Goal: Task Accomplishment & Management: Manage account settings

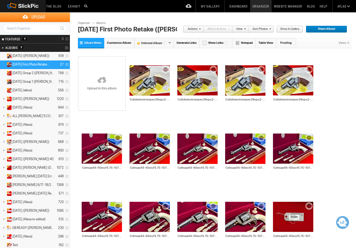
click at [23, 47] on span "Albums are your presentation gallery and where your photos and videos are physi…" at bounding box center [21, 47] width 4 height 5
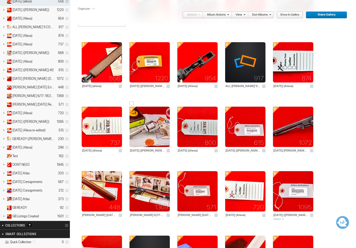
scroll to position [94, 0]
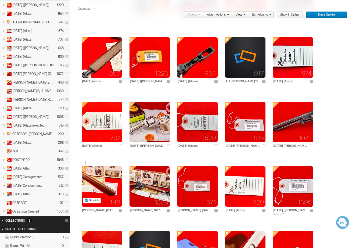
click at [112, 187] on img at bounding box center [102, 186] width 40 height 40
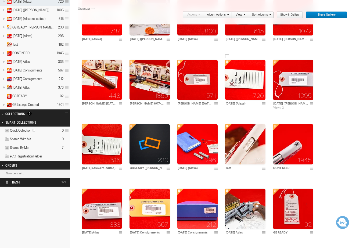
scroll to position [191, 0]
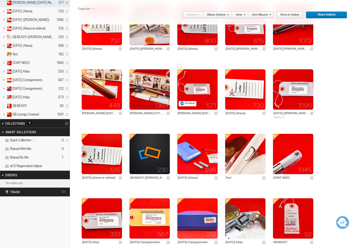
click at [204, 84] on img at bounding box center [197, 89] width 40 height 40
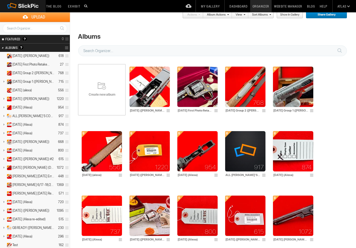
scroll to position [191, 0]
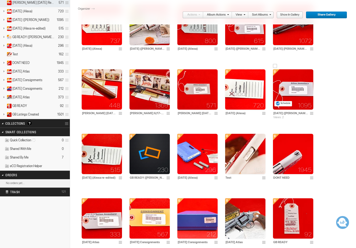
click at [294, 93] on img at bounding box center [293, 89] width 40 height 40
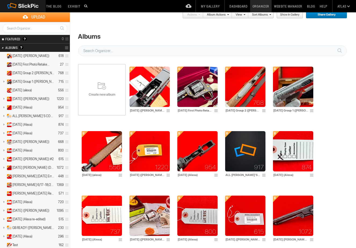
scroll to position [132, 0]
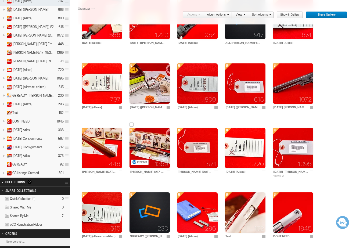
click at [153, 148] on img at bounding box center [150, 148] width 40 height 40
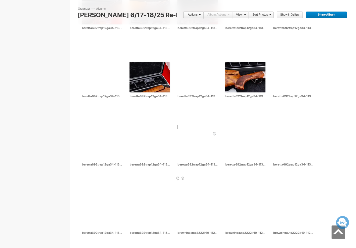
scroll to position [1033, 0]
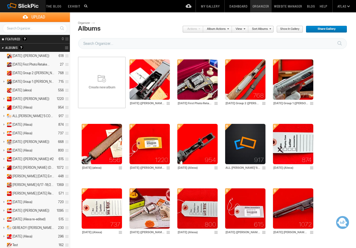
click at [222, 30] on link "Album Actions" at bounding box center [216, 29] width 26 height 7
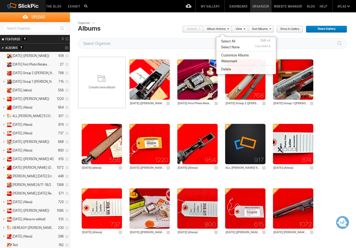
click at [298, 28] on span "Show in Gallery" at bounding box center [288, 29] width 23 height 7
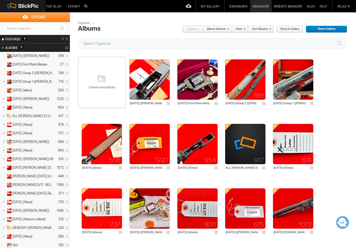
click at [102, 85] on span "Create new album" at bounding box center [102, 87] width 48 height 4
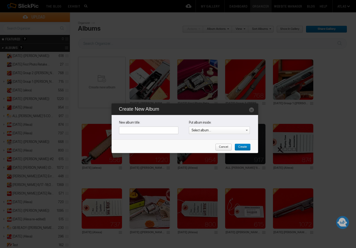
paste input "11169"
type input "11169"
click at [241, 147] on span "Create" at bounding box center [241, 147] width 12 height 7
